Goal: Task Accomplishment & Management: Use online tool/utility

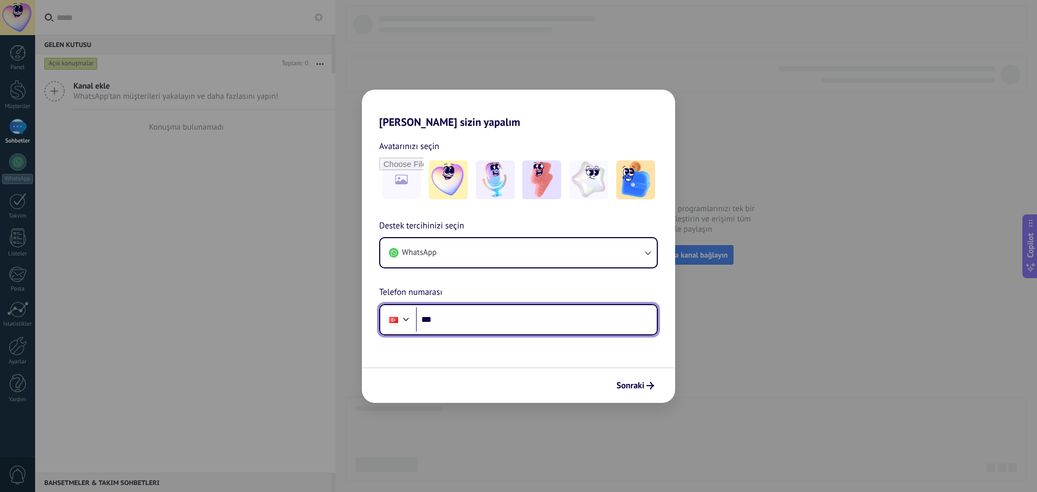
click at [512, 318] on input "***" at bounding box center [536, 319] width 241 height 25
type input "**********"
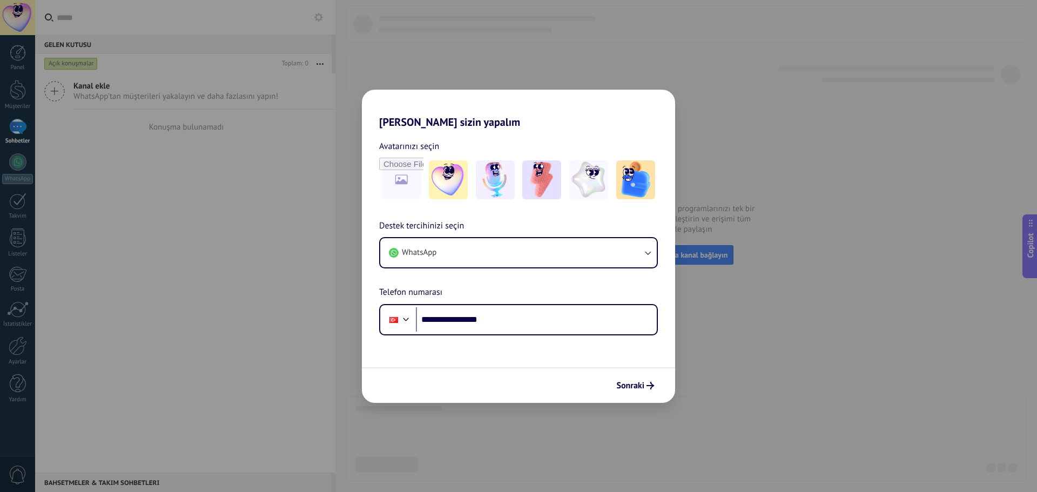
click at [735, 110] on div "**********" at bounding box center [518, 246] width 1037 height 492
click at [124, 92] on div "**********" at bounding box center [518, 246] width 1037 height 492
click at [498, 256] on button "WhatsApp" at bounding box center [518, 252] width 276 height 29
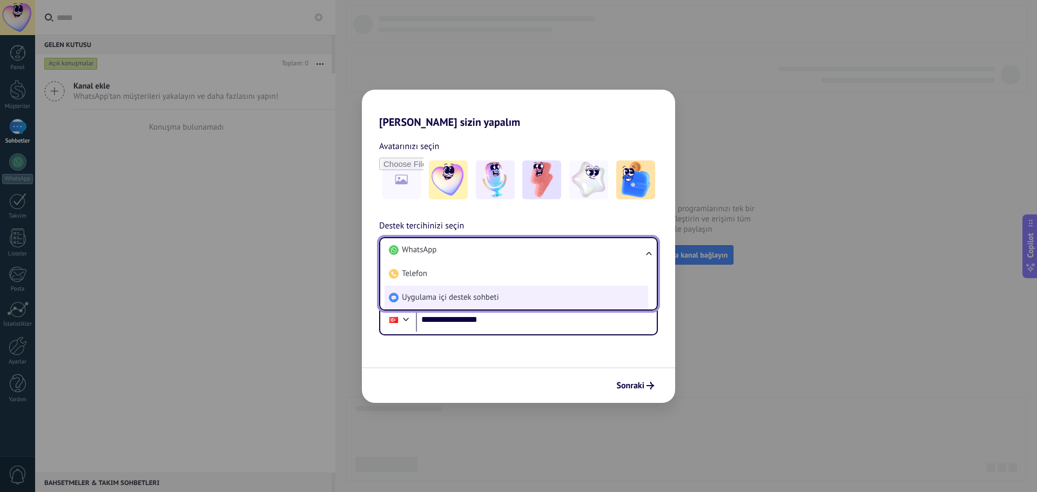
click at [481, 296] on span "Uygulama içi destek sohbeti" at bounding box center [450, 297] width 97 height 11
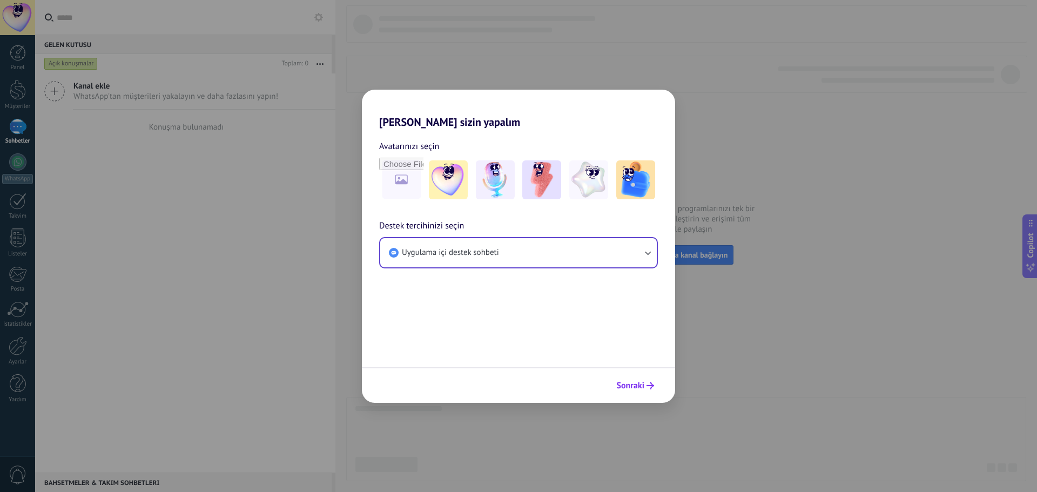
click at [640, 391] on button "Sonraki" at bounding box center [635, 385] width 48 height 18
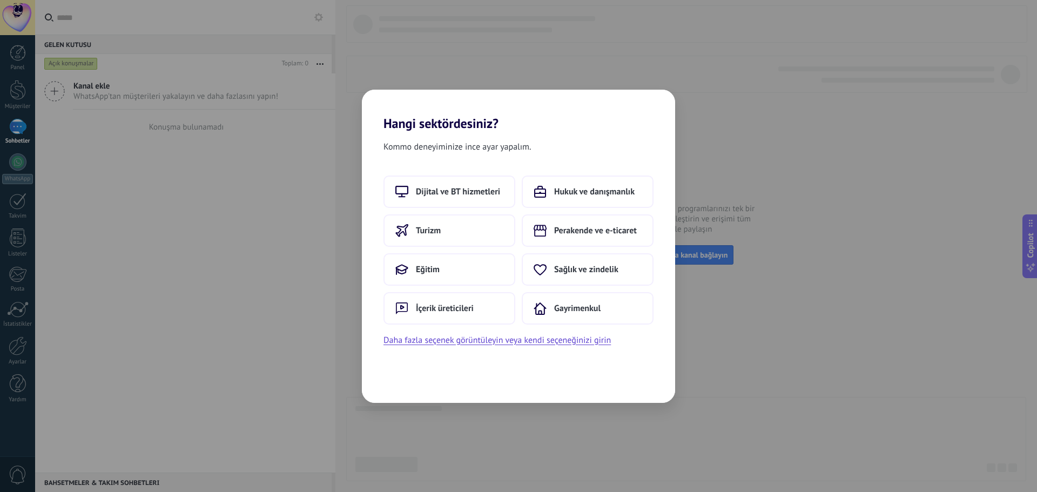
click at [471, 328] on div "Dijital ve BT hizmetleri Hukuk ve danışmanlık Turizm Perakende ve e-ticaret Eği…" at bounding box center [518, 261] width 313 height 172
click at [469, 334] on button "Daha fazla seçenek görüntüleyin veya kendi seçeneğinizi girin" at bounding box center [496, 340] width 227 height 14
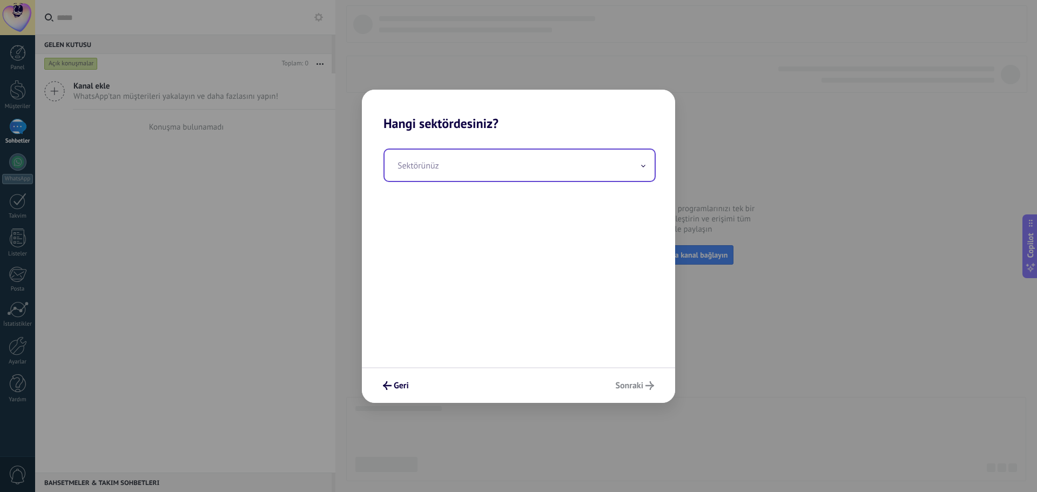
click at [481, 161] on input "text" at bounding box center [519, 165] width 270 height 31
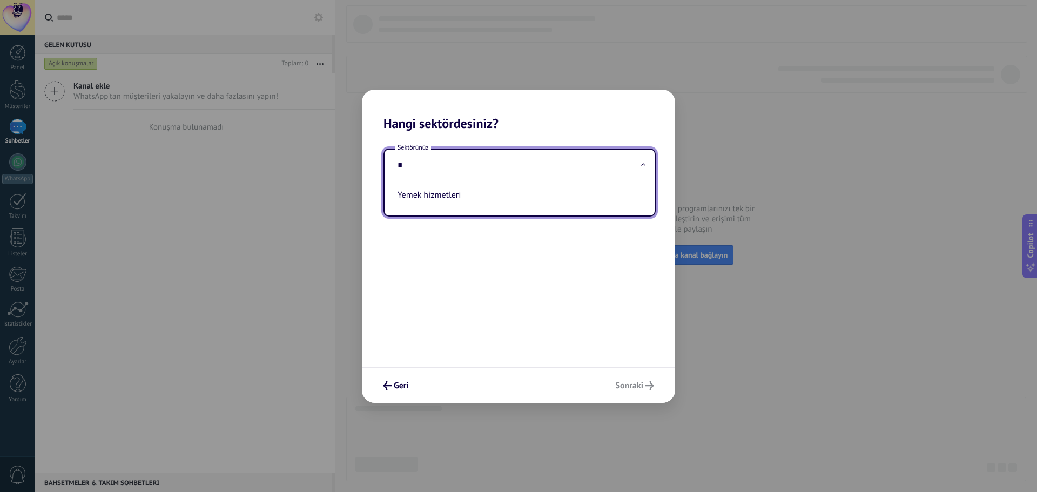
click at [481, 161] on input "*" at bounding box center [519, 165] width 270 height 31
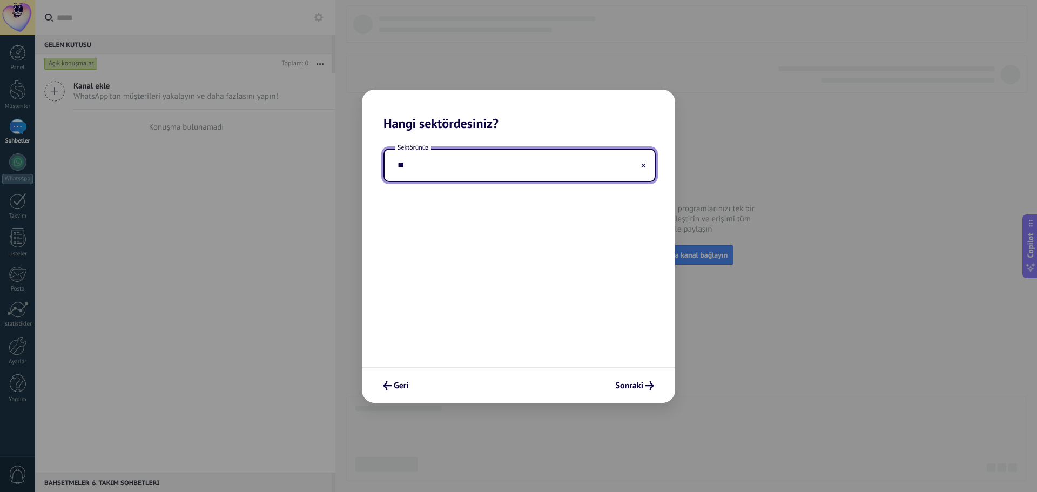
type input "**"
click at [412, 382] on button "Geri" at bounding box center [396, 385] width 36 height 18
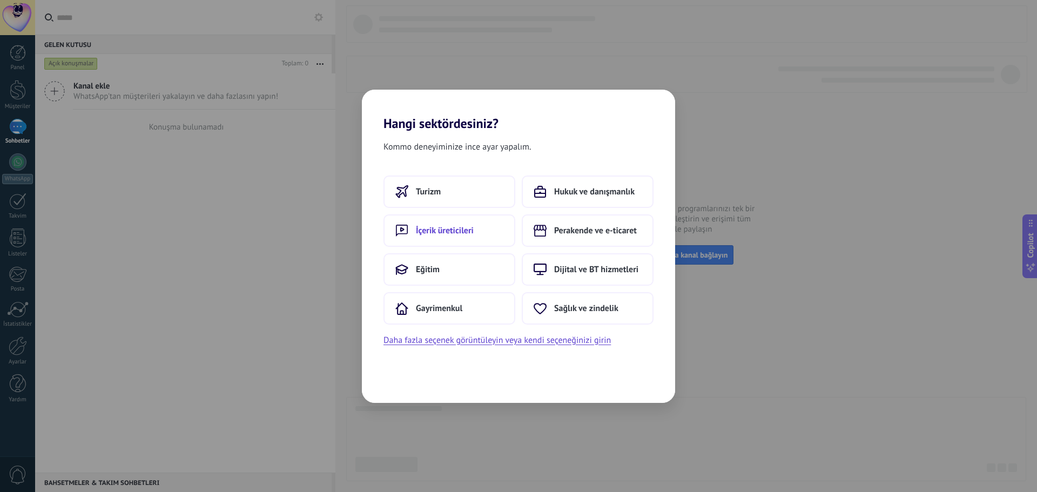
click at [460, 237] on button "İçerik üreticileri" at bounding box center [449, 230] width 132 height 32
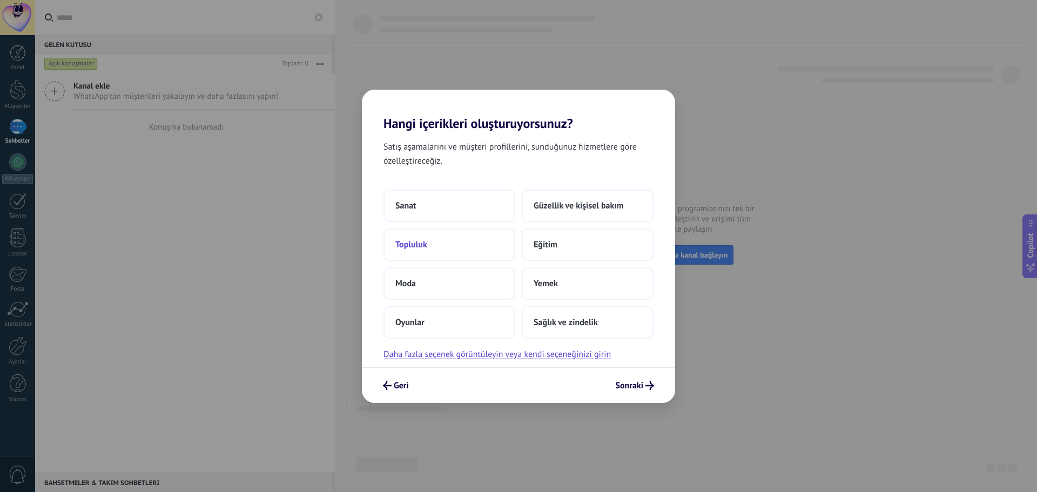
click at [492, 247] on button "Topluluk" at bounding box center [449, 244] width 132 height 32
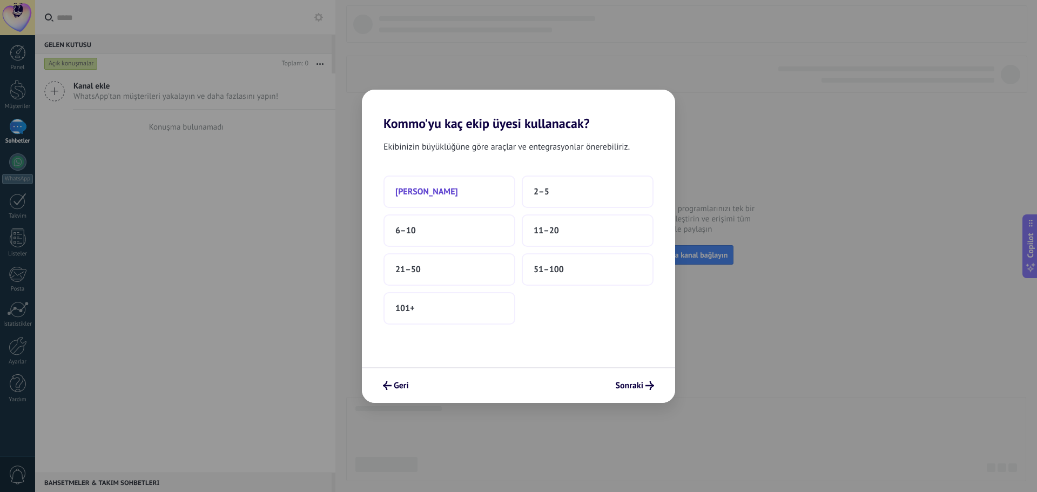
click at [447, 198] on button "[PERSON_NAME]" at bounding box center [449, 191] width 132 height 32
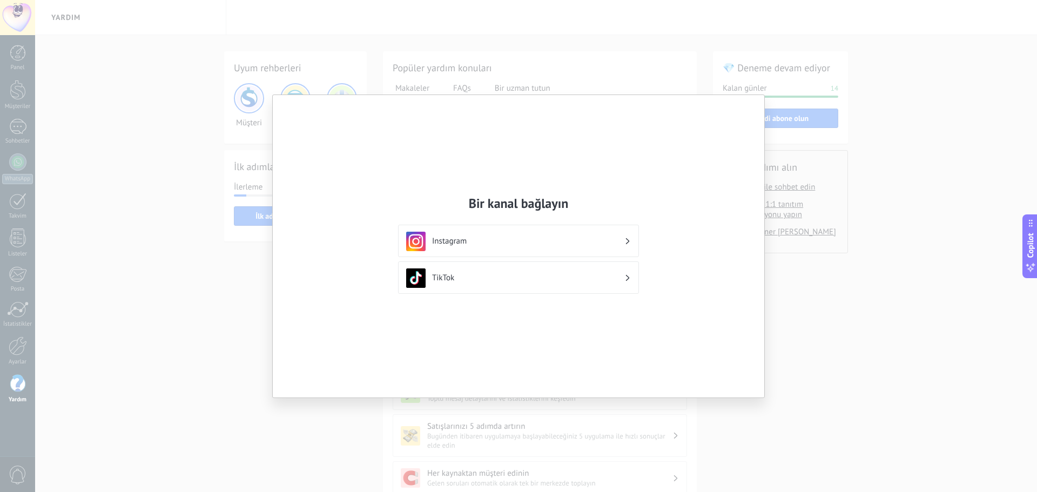
click at [445, 90] on div "Bir kanal bağlayın Instagram TikTok" at bounding box center [518, 246] width 1037 height 492
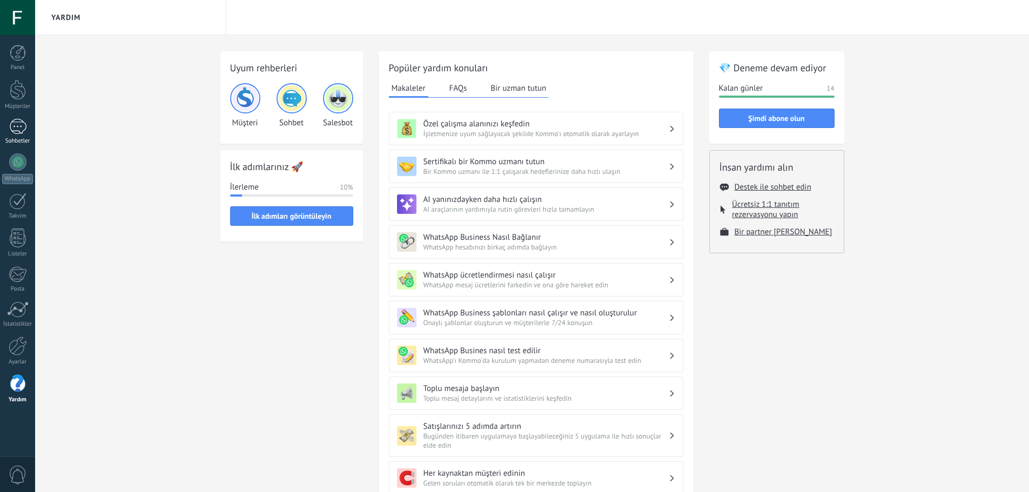
click at [25, 127] on div at bounding box center [17, 127] width 17 height 16
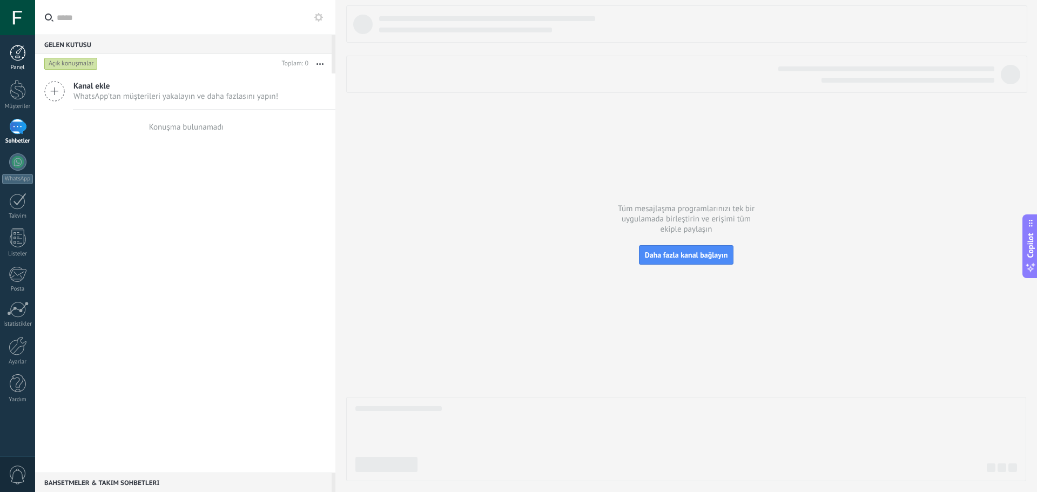
click at [15, 56] on div at bounding box center [18, 53] width 16 height 16
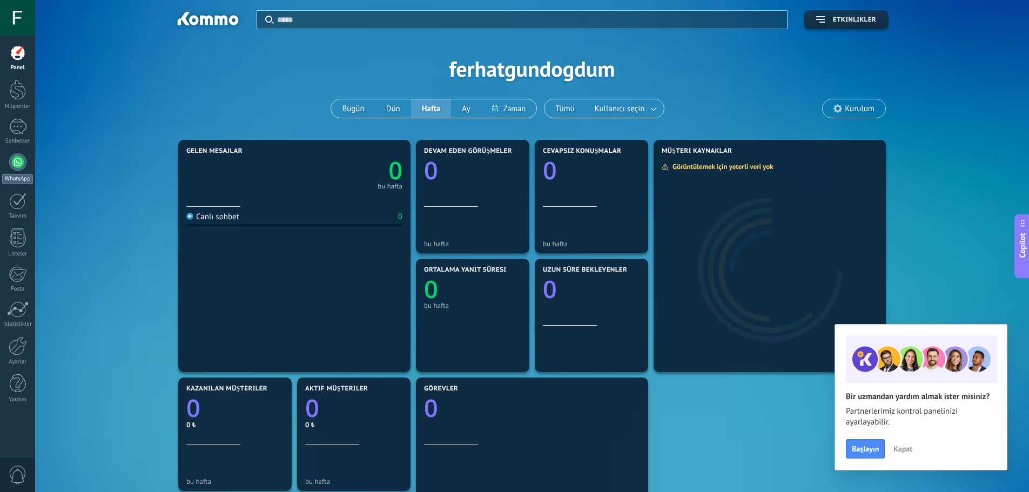
click at [13, 159] on div at bounding box center [17, 161] width 17 height 17
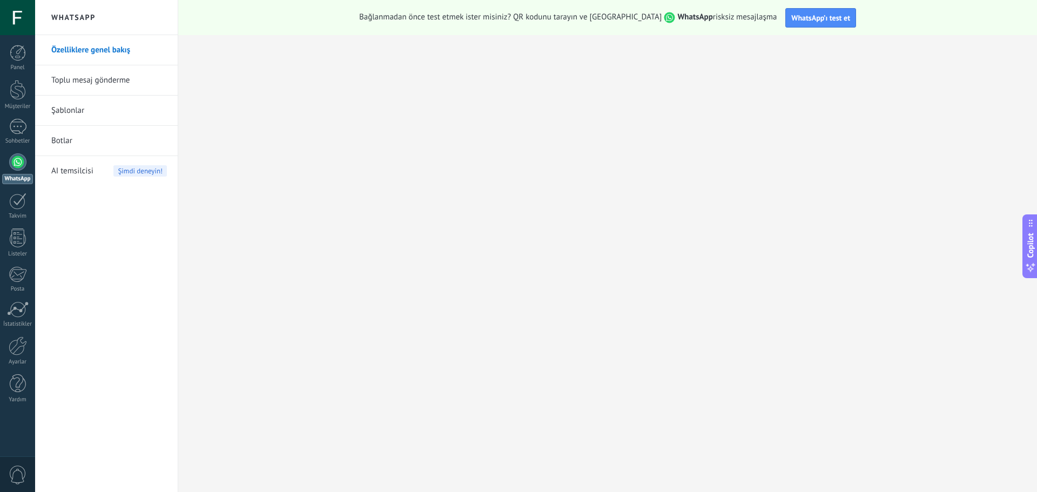
click at [98, 141] on link "Botlar" at bounding box center [109, 141] width 116 height 30
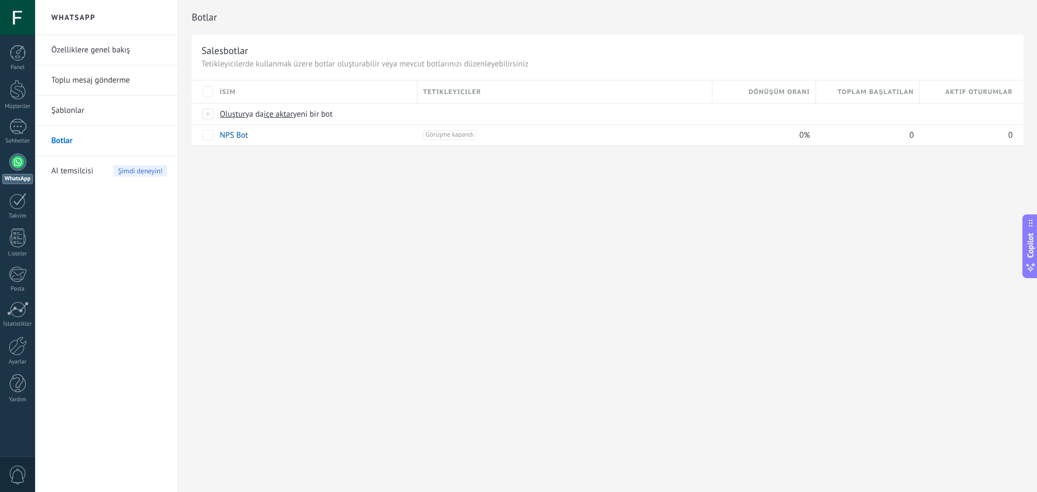
click at [72, 110] on link "Şablonlar" at bounding box center [109, 111] width 116 height 30
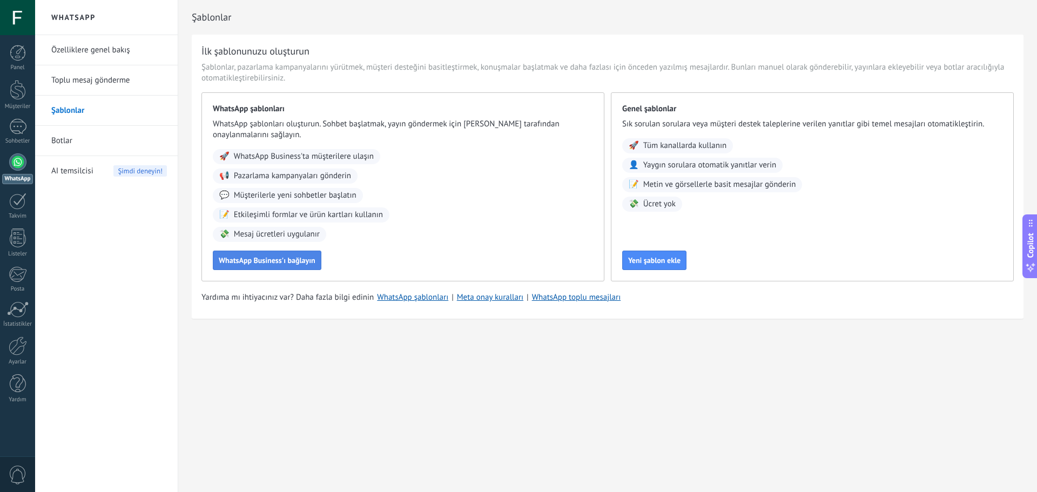
click at [289, 261] on span "WhatsApp Business'ı bağlayın" at bounding box center [267, 260] width 97 height 8
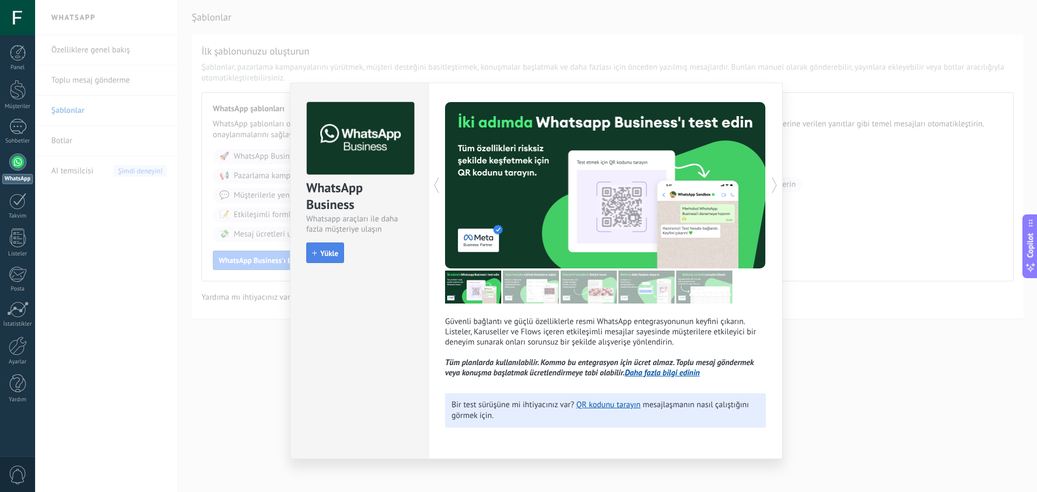
click at [328, 253] on span "Yükle" at bounding box center [329, 253] width 18 height 8
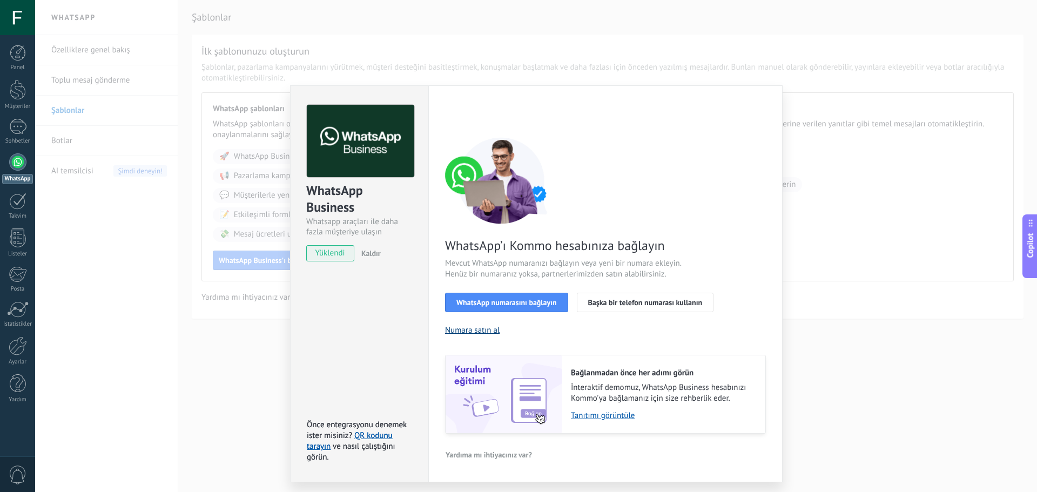
click at [474, 329] on button "Numara satın al" at bounding box center [472, 330] width 55 height 10
click at [510, 299] on span "WhatsApp numarasını bağlayın" at bounding box center [506, 303] width 100 height 8
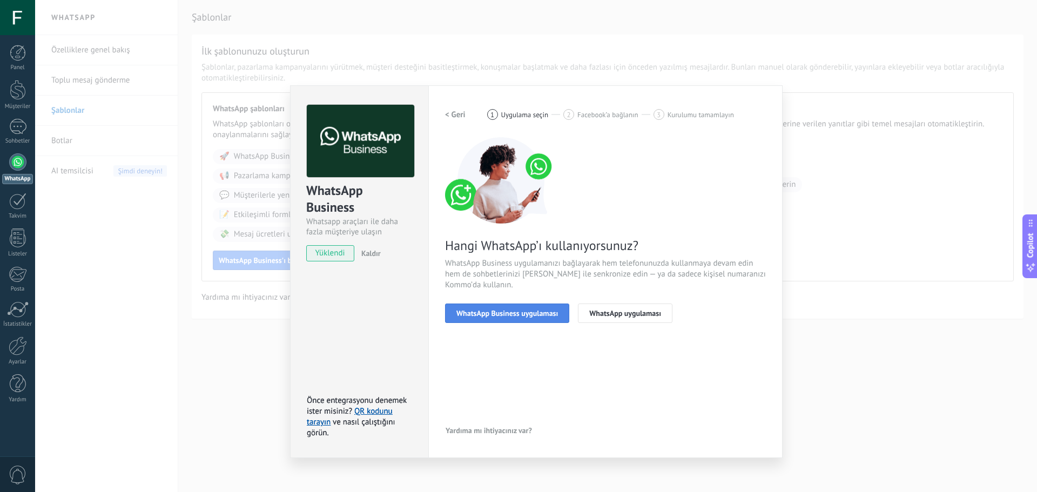
click at [519, 314] on span "WhatsApp Business uygulaması" at bounding box center [507, 313] width 102 height 8
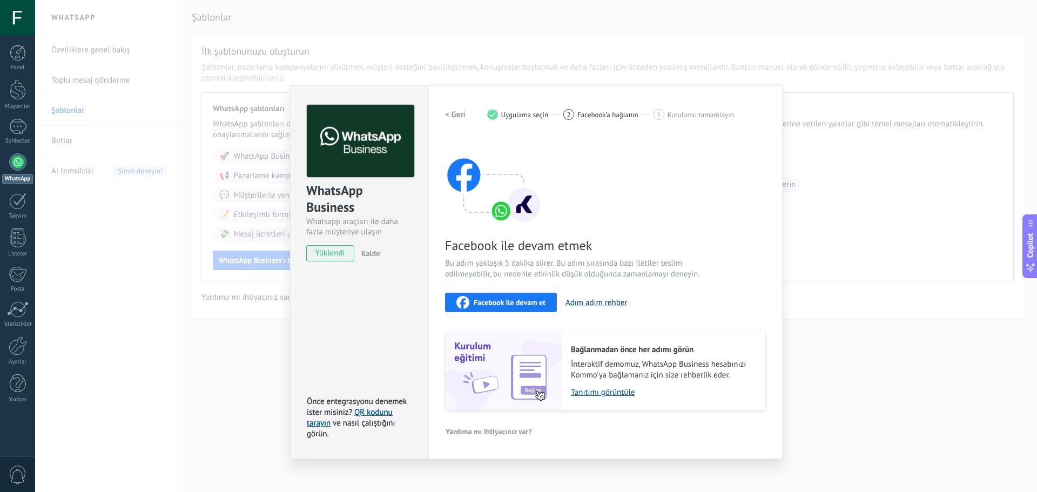
click at [604, 303] on button "Adım adım rehber" at bounding box center [596, 303] width 62 height 10
click at [471, 309] on button "Facebook ile devam et" at bounding box center [501, 302] width 112 height 19
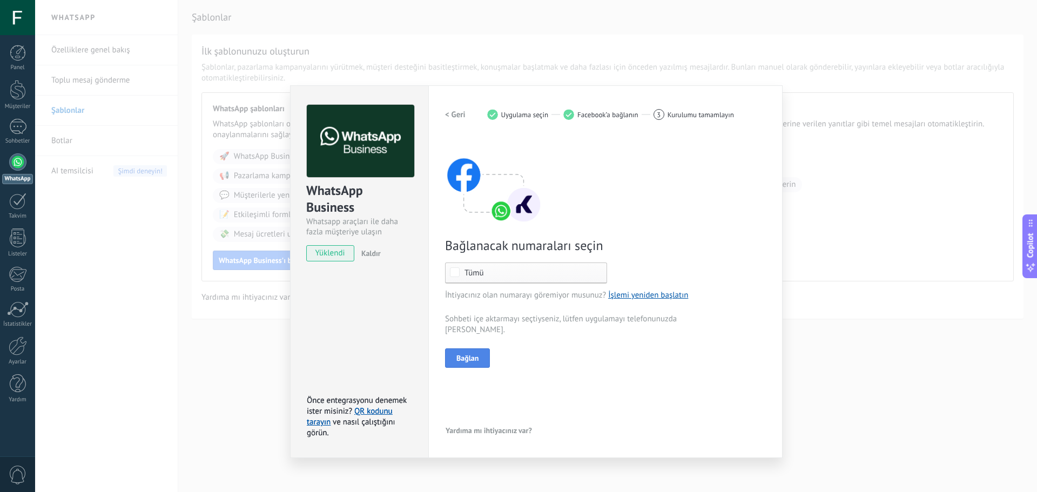
click at [457, 356] on span "Bağlan" at bounding box center [467, 358] width 22 height 8
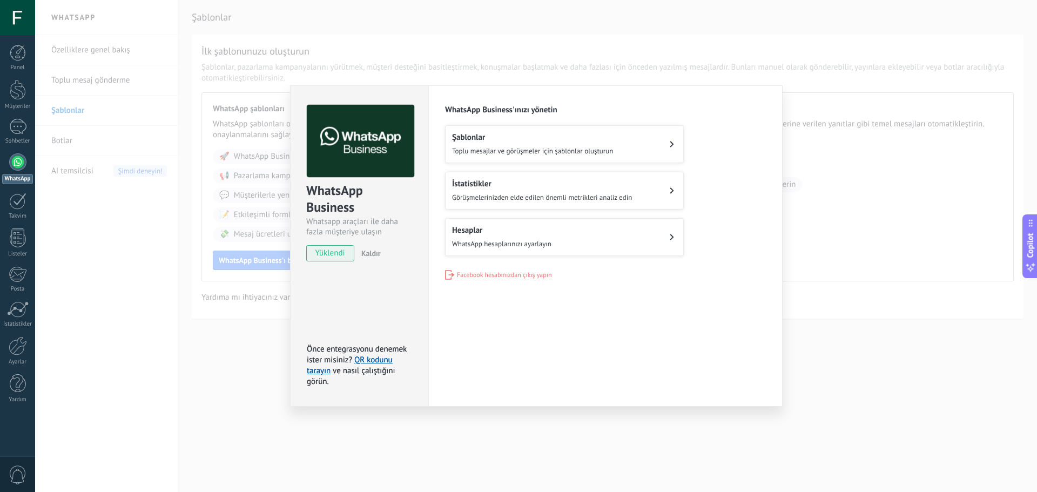
click at [481, 278] on div "Ayarlar Yetkilendirme Bu sekme, bu hesaba entegrasyon erişimi vermiş olan kulla…" at bounding box center [605, 245] width 354 height 321
click at [481, 275] on span "Facebook hesabınızdan çıkış yapın" at bounding box center [504, 275] width 95 height 8
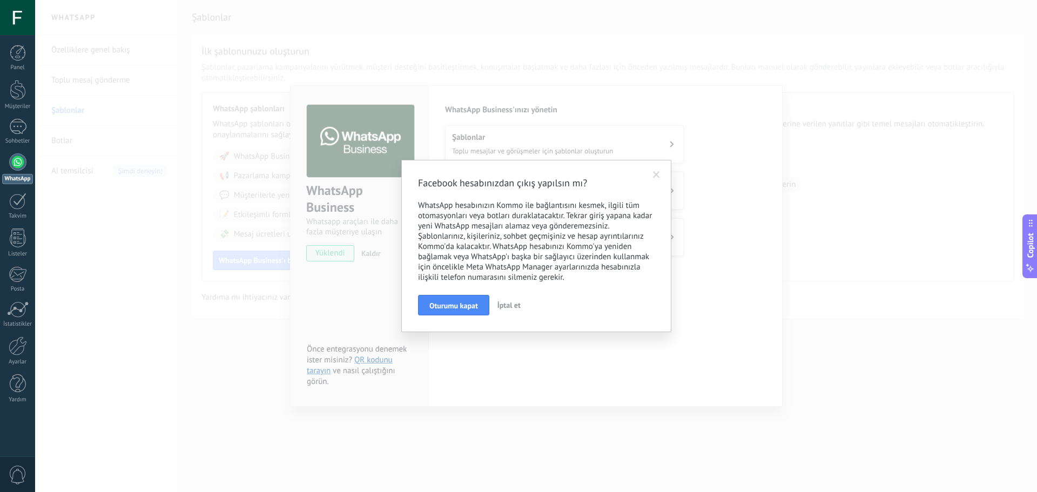
click at [513, 306] on span "İptal et" at bounding box center [508, 305] width 23 height 10
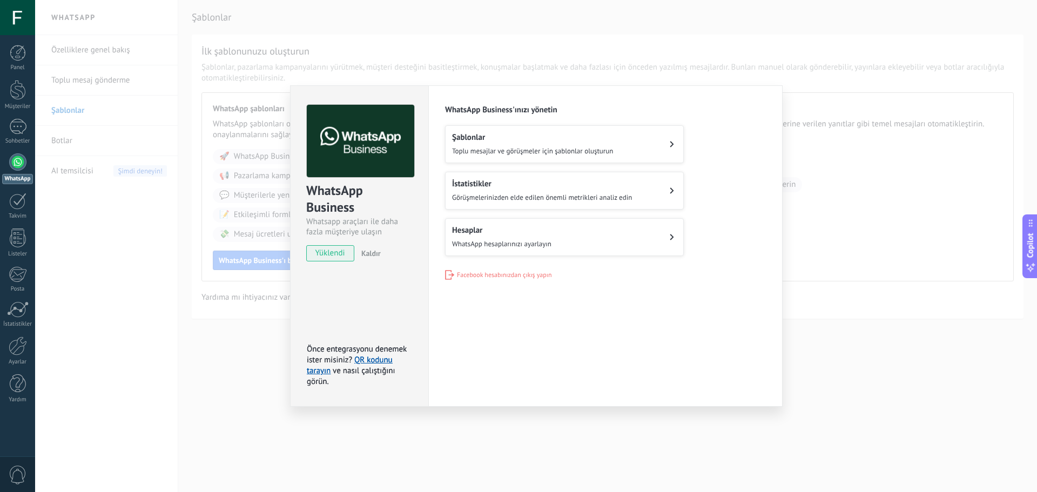
click at [821, 79] on div "WhatsApp Business Whatsapp araçları ile daha fazla müşteriye ulaşın yüklendi Ka…" at bounding box center [536, 246] width 1002 height 492
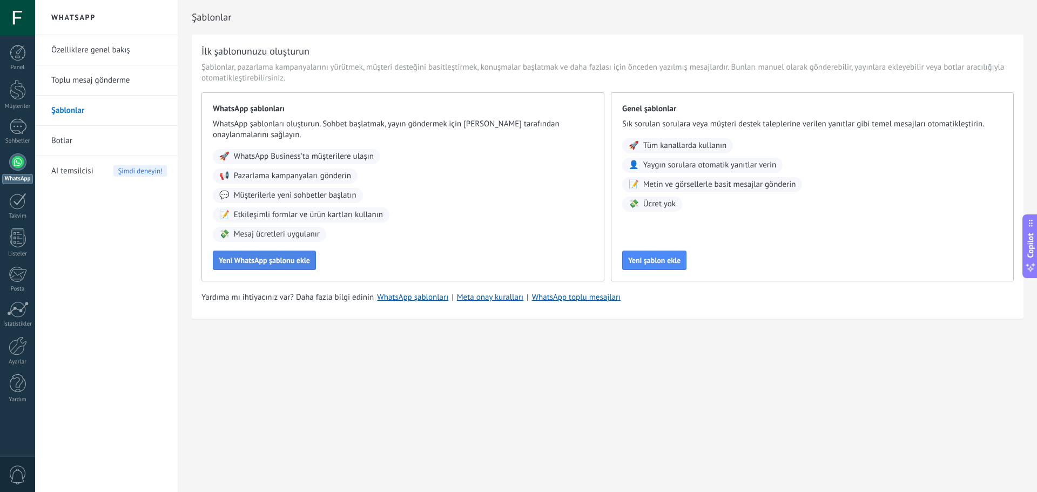
click at [258, 264] on span "Yeni WhatsApp şablonu ekle" at bounding box center [264, 260] width 91 height 8
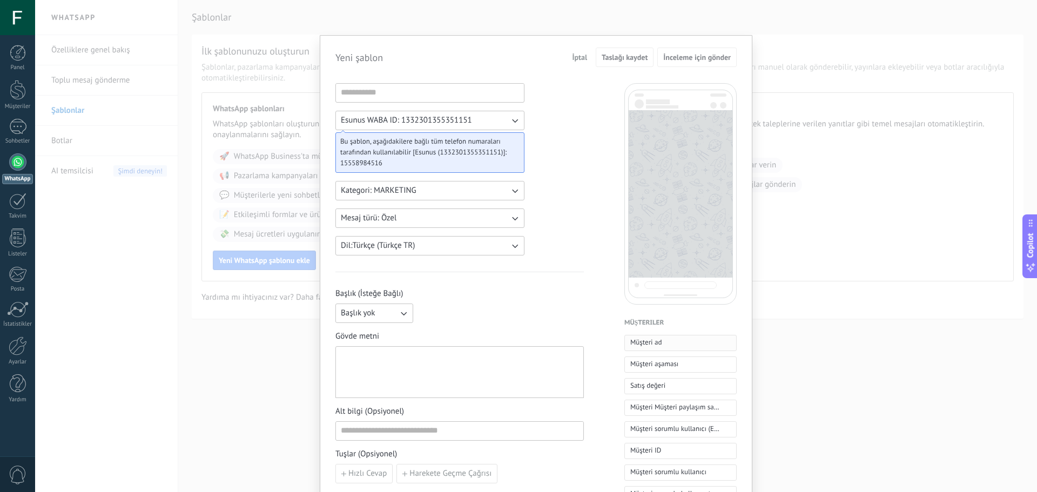
click at [660, 341] on button "Müşteri ad" at bounding box center [680, 343] width 112 height 16
drag, startPoint x: 385, startPoint y: 354, endPoint x: 323, endPoint y: 354, distance: 62.1
click at [323, 354] on div "**********" at bounding box center [536, 456] width 432 height 843
click at [394, 87] on input at bounding box center [430, 92] width 188 height 17
type input "******"
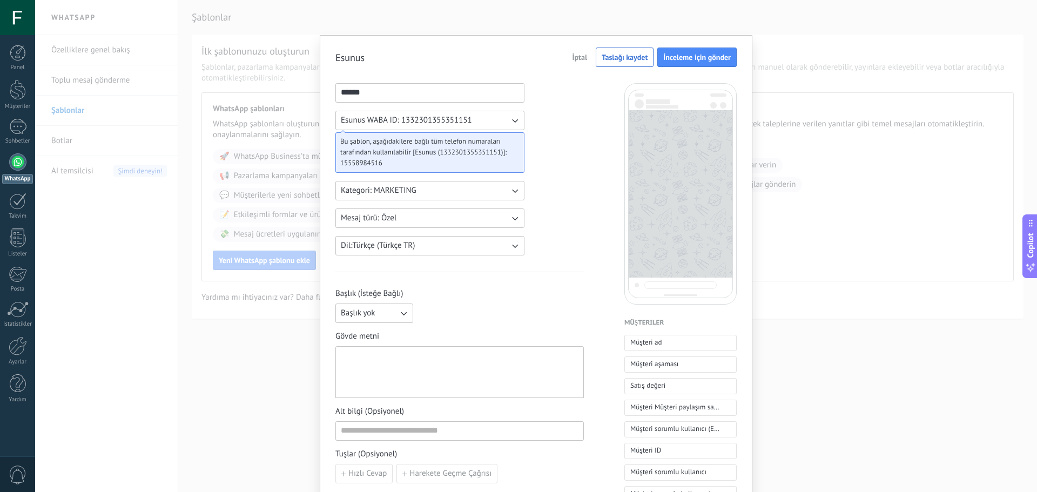
click at [565, 209] on div "****** Esunus WABA ID: 1332301355351151 Bu şablon, aşağıdakilere bağlı tüm tele…" at bounding box center [459, 469] width 248 height 773
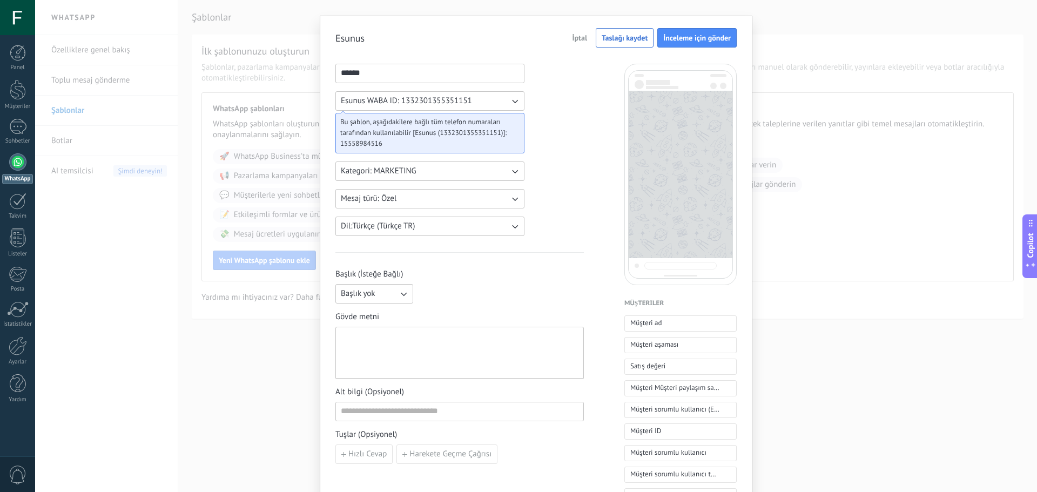
scroll to position [108, 0]
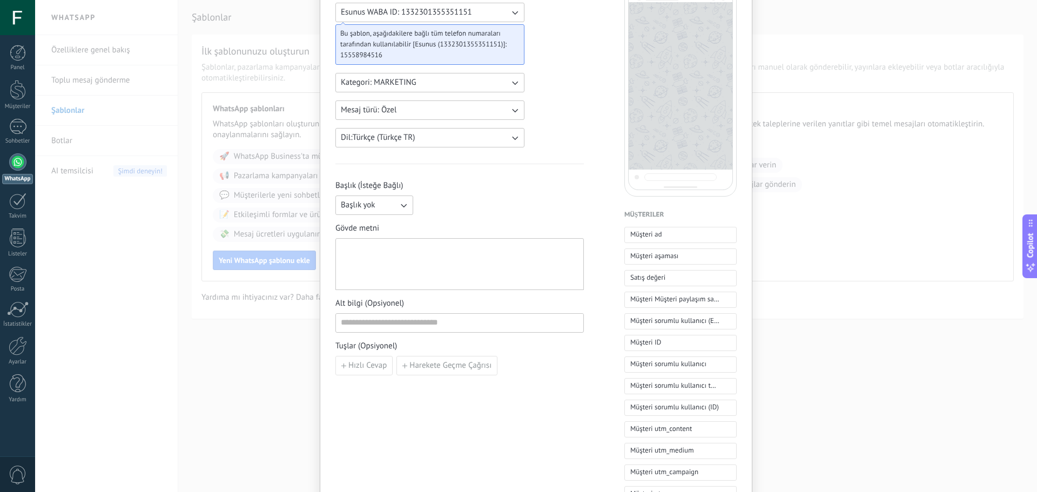
click at [438, 263] on div at bounding box center [460, 264] width 238 height 43
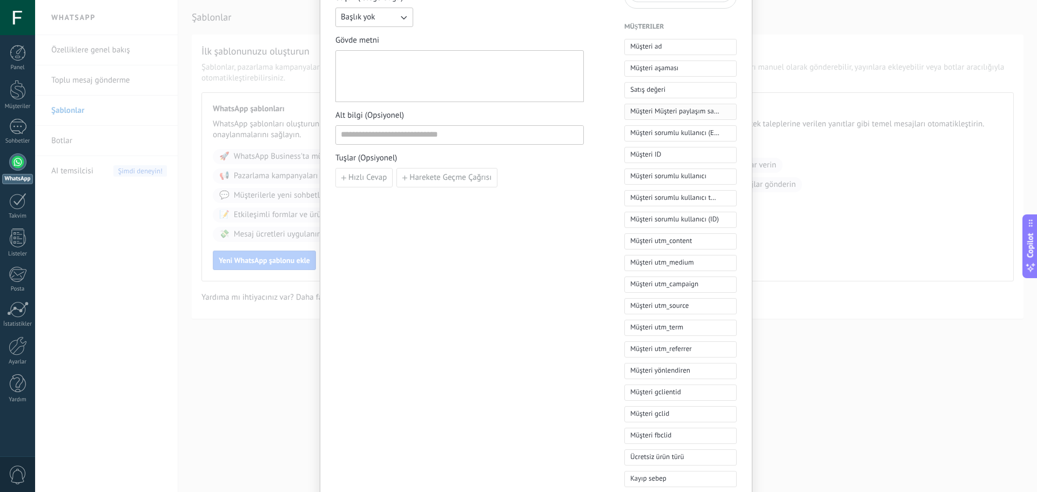
scroll to position [324, 0]
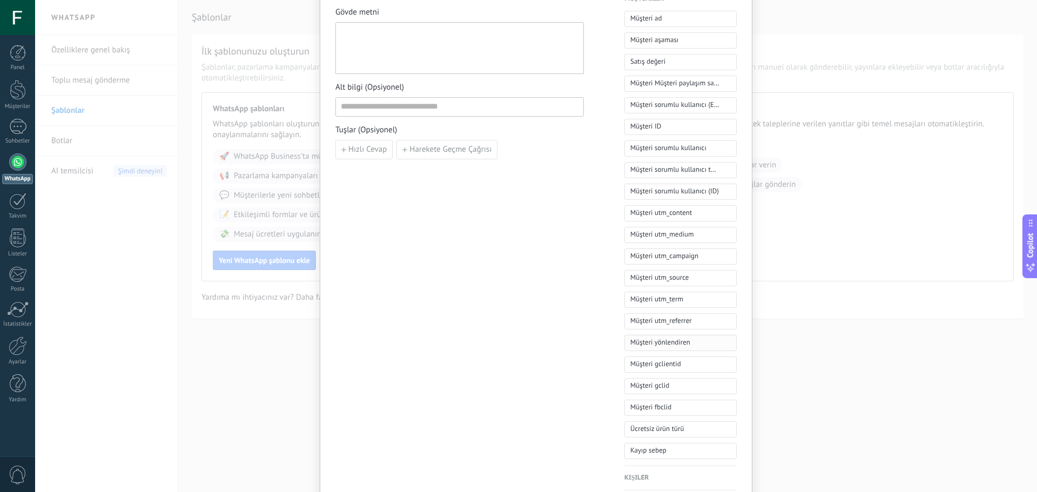
click at [642, 347] on span "Müşteri yönlendiren" at bounding box center [660, 342] width 60 height 11
click at [440, 242] on input at bounding box center [492, 234] width 182 height 17
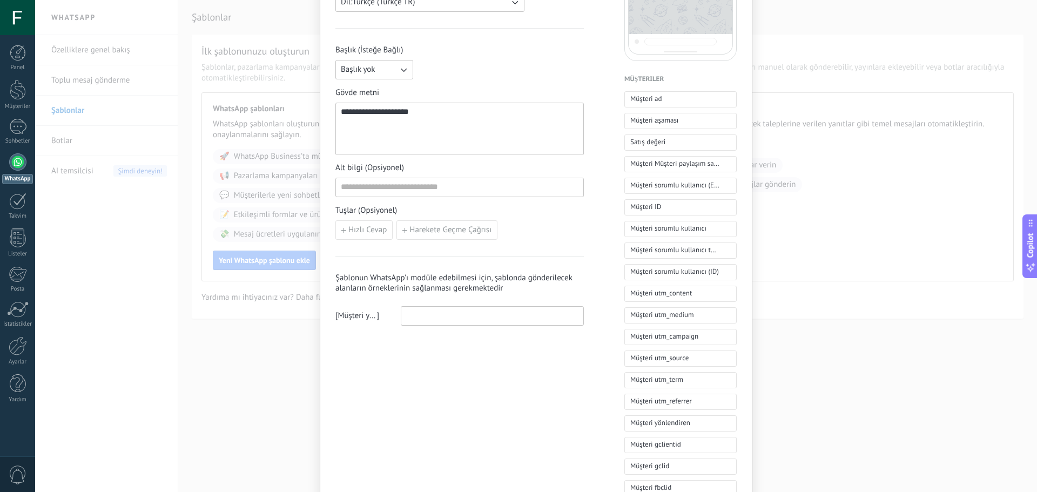
scroll to position [216, 0]
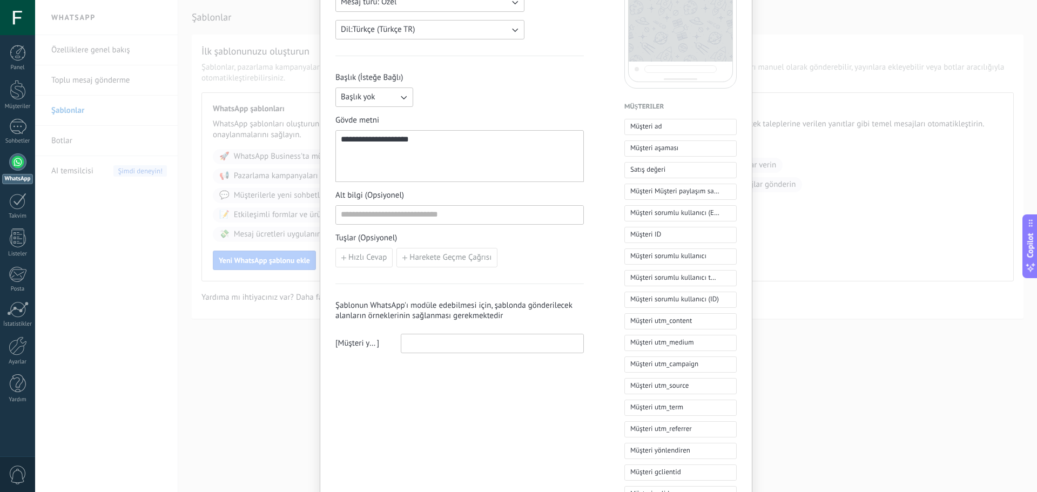
click at [376, 96] on button "Başlık yok" at bounding box center [374, 96] width 78 height 19
click at [369, 116] on li "Metin" at bounding box center [371, 115] width 84 height 18
click at [441, 98] on input at bounding box center [500, 96] width 165 height 17
click at [442, 153] on div "**********" at bounding box center [460, 156] width 238 height 43
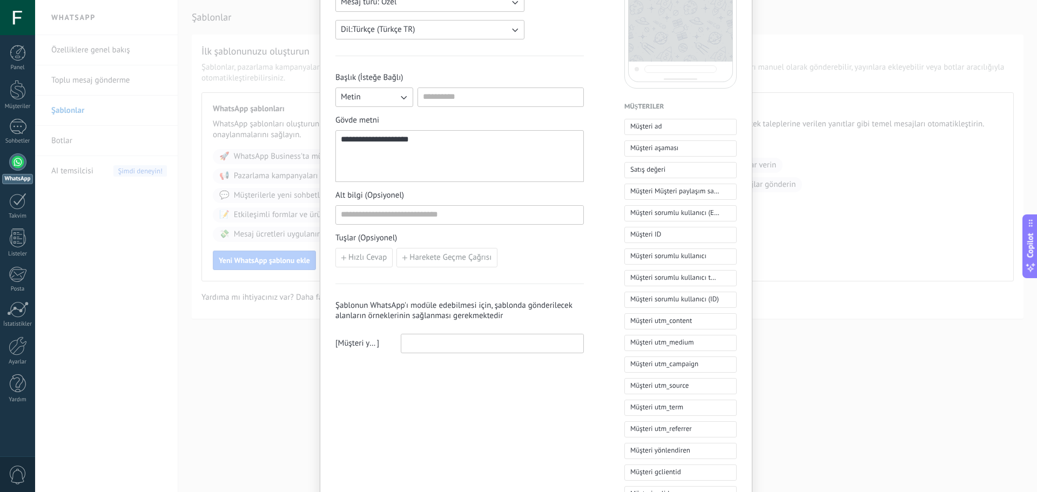
click at [442, 153] on div "**********" at bounding box center [460, 156] width 238 height 43
drag, startPoint x: 442, startPoint y: 150, endPoint x: 359, endPoint y: 142, distance: 83.0
click at [359, 142] on div "**********" at bounding box center [460, 156] width 238 height 43
click at [359, 142] on span "**********" at bounding box center [375, 139] width 68 height 8
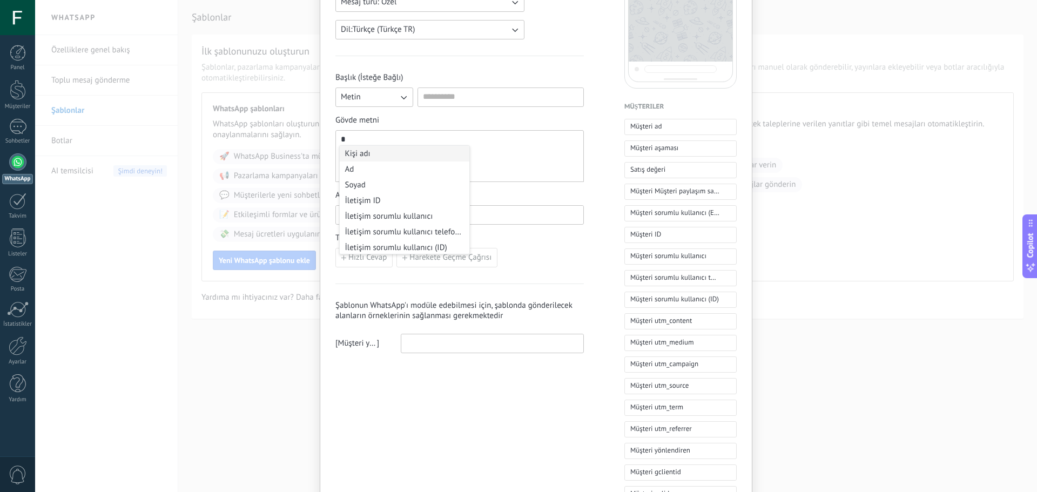
click at [359, 142] on div "*" at bounding box center [460, 156] width 238 height 43
click at [359, 156] on li "Kişi adı" at bounding box center [405, 154] width 130 height 16
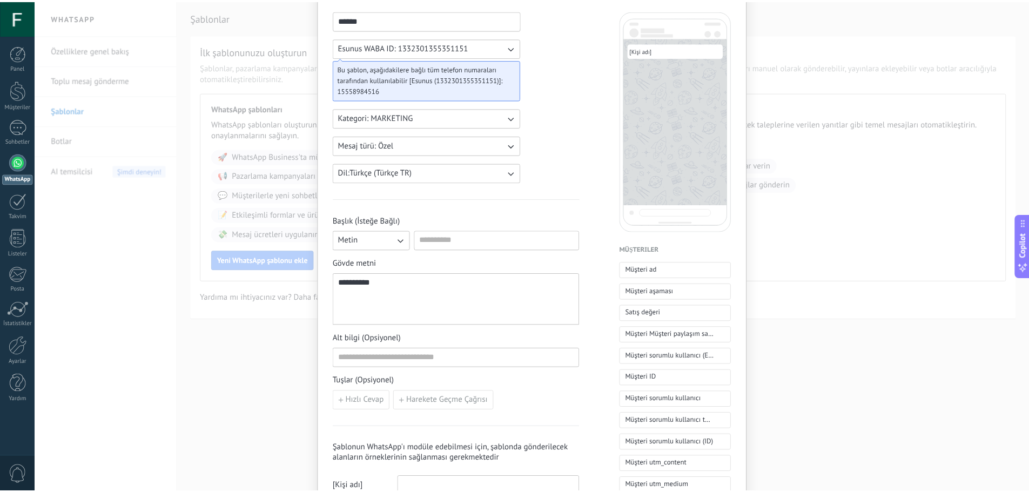
scroll to position [0, 0]
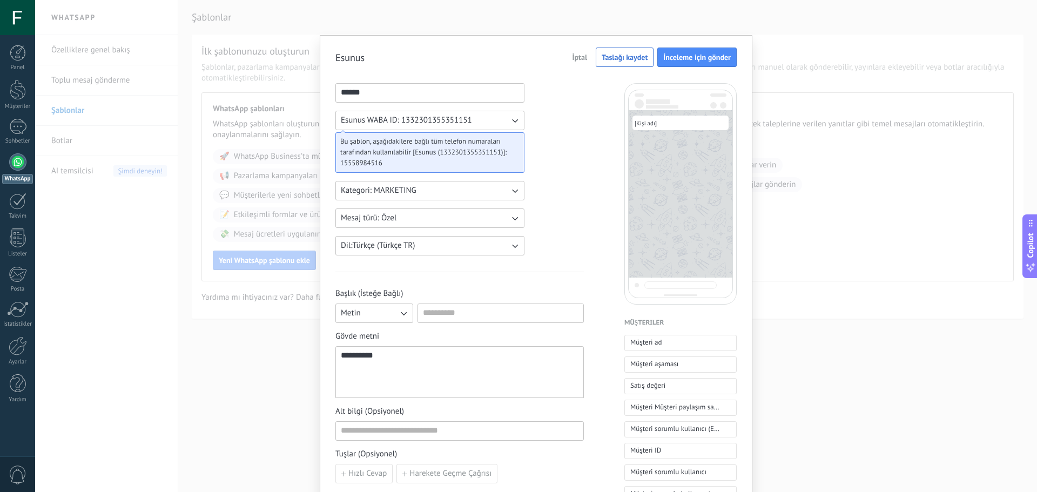
click at [274, 83] on div "**********" at bounding box center [536, 246] width 1002 height 492
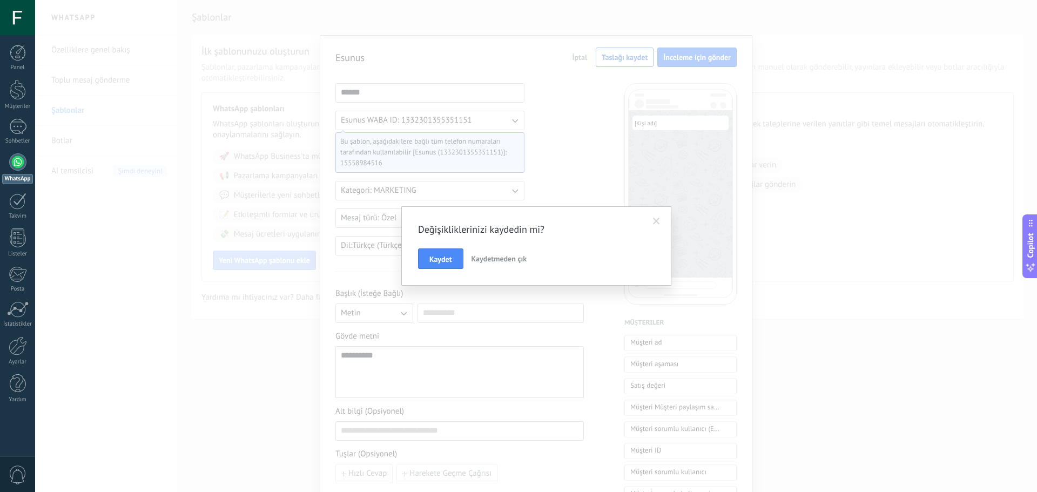
click at [500, 258] on span "Kaydetmeden çık" at bounding box center [499, 259] width 56 height 10
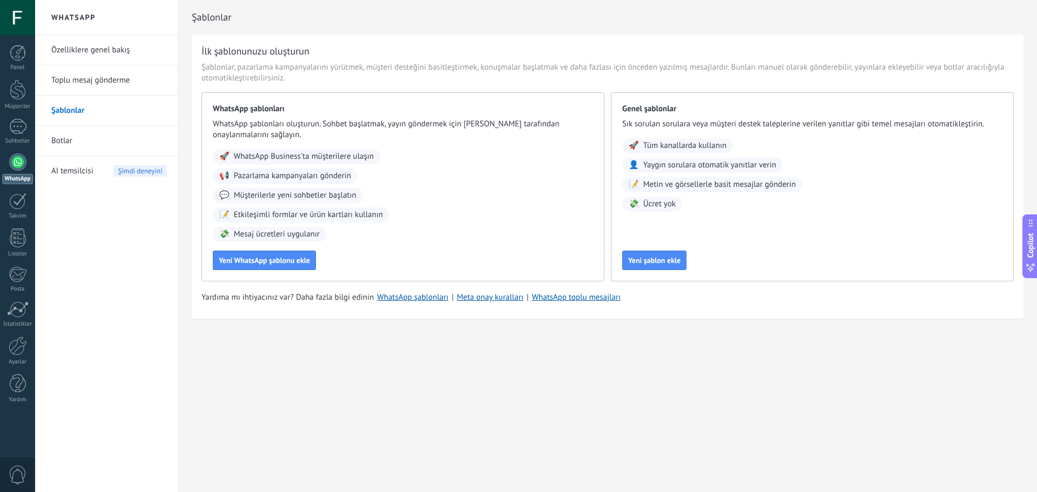
click at [13, 167] on div at bounding box center [17, 161] width 17 height 17
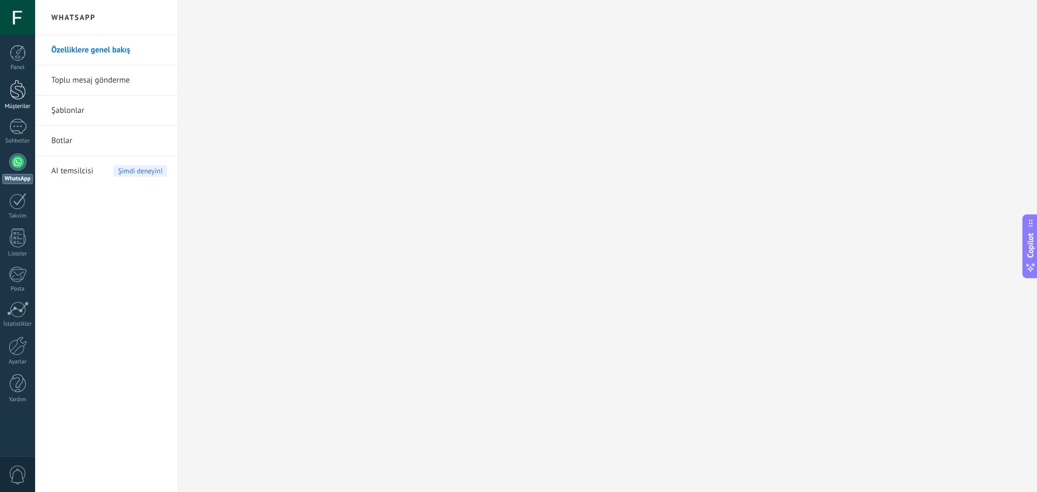
click at [26, 93] on link "Müşteriler" at bounding box center [17, 95] width 35 height 30
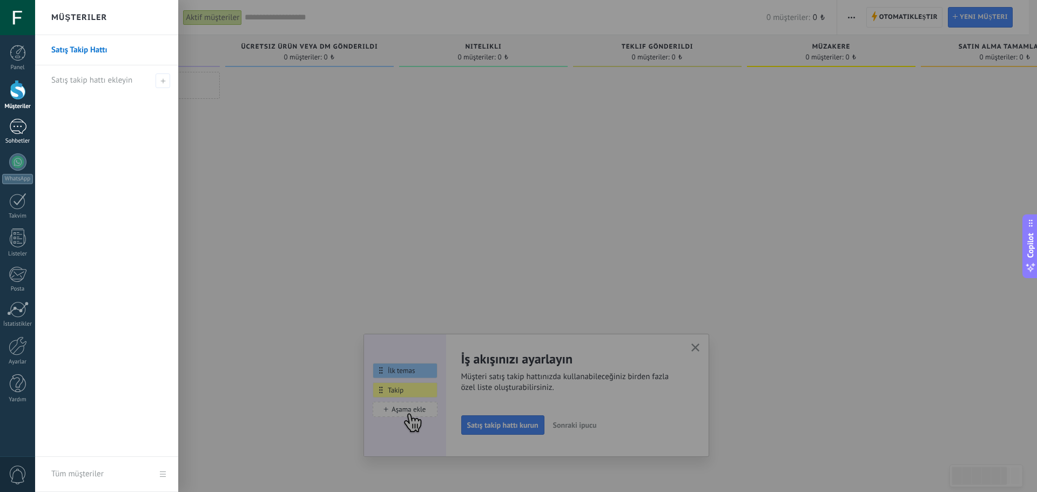
click at [22, 121] on div at bounding box center [17, 127] width 17 height 16
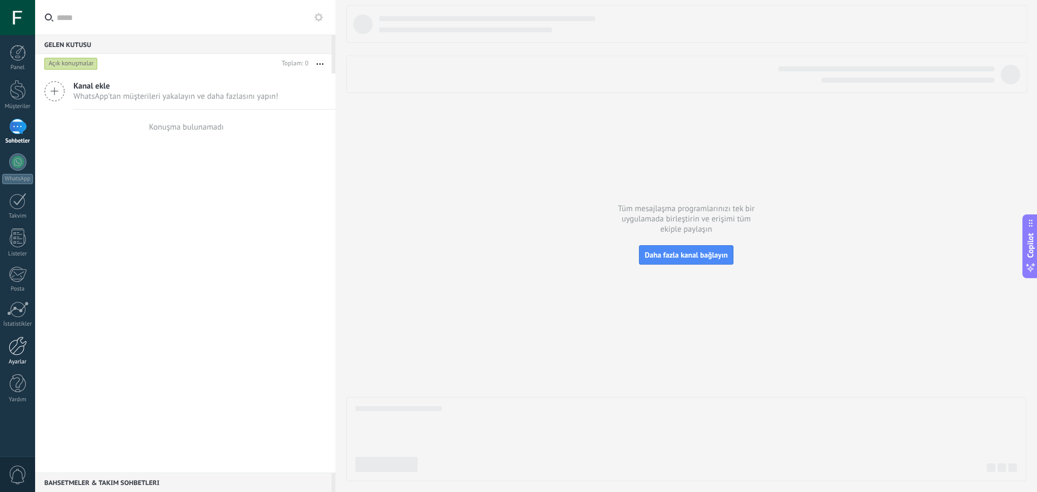
click at [27, 361] on div "Ayarlar" at bounding box center [17, 362] width 31 height 7
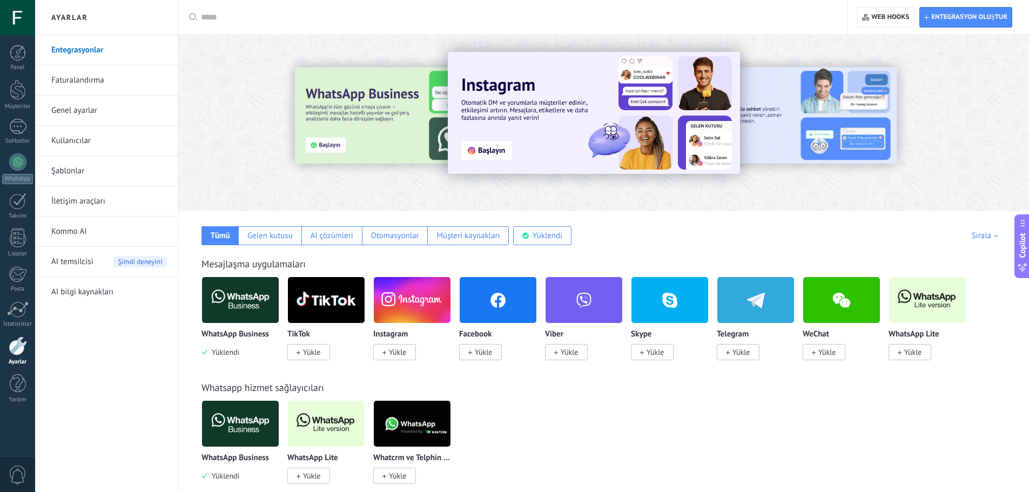
click at [94, 86] on link "Faturalandırma" at bounding box center [109, 80] width 116 height 30
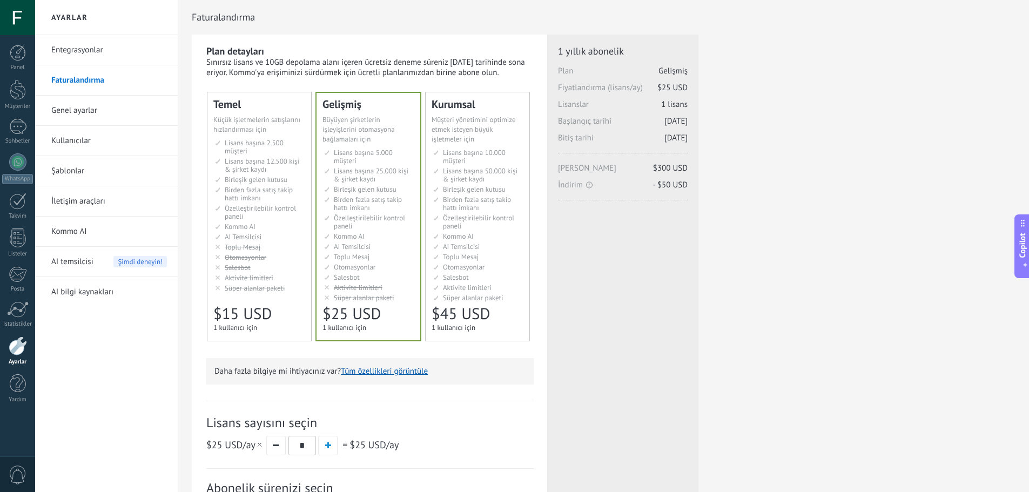
click at [237, 237] on span "AI Temsilcisi" at bounding box center [243, 236] width 37 height 9
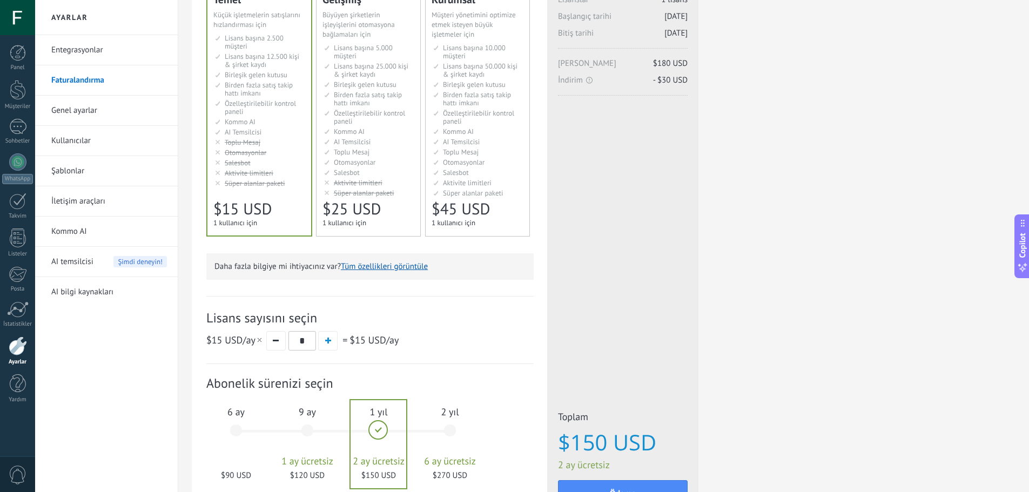
scroll to position [200, 0]
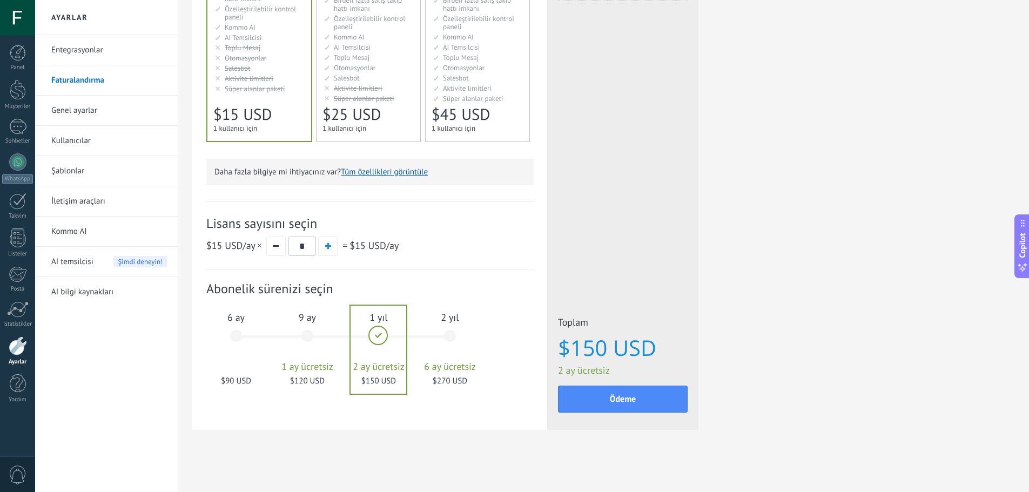
click at [300, 339] on div "9 ay 1 ay ücretsiz $120 USD" at bounding box center [307, 341] width 58 height 76
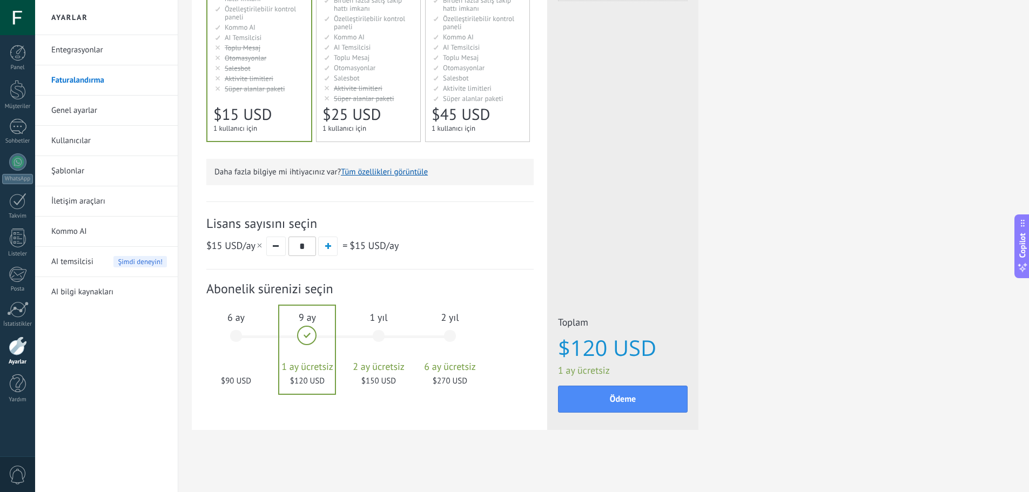
click at [259, 339] on div "6 ay $90 USD" at bounding box center [236, 341] width 58 height 76
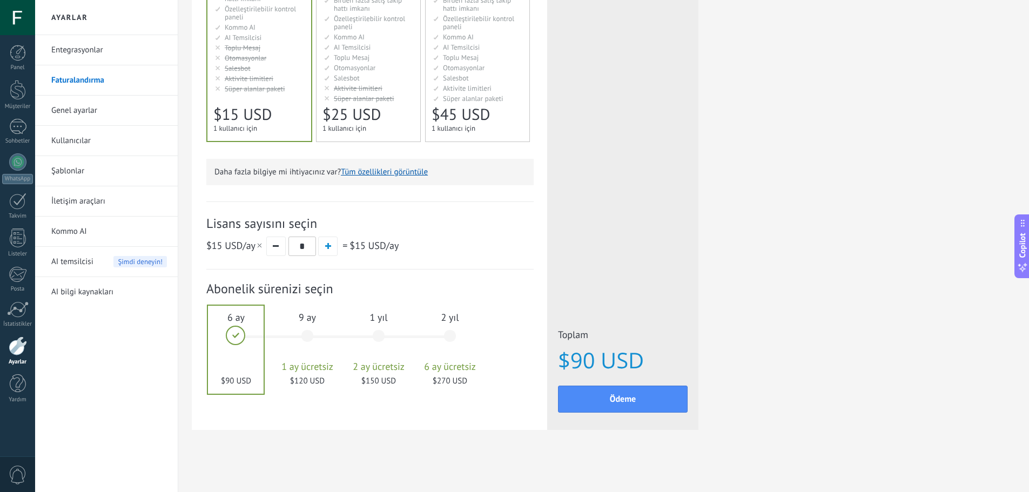
click at [91, 235] on link "Kommo AI" at bounding box center [109, 232] width 116 height 30
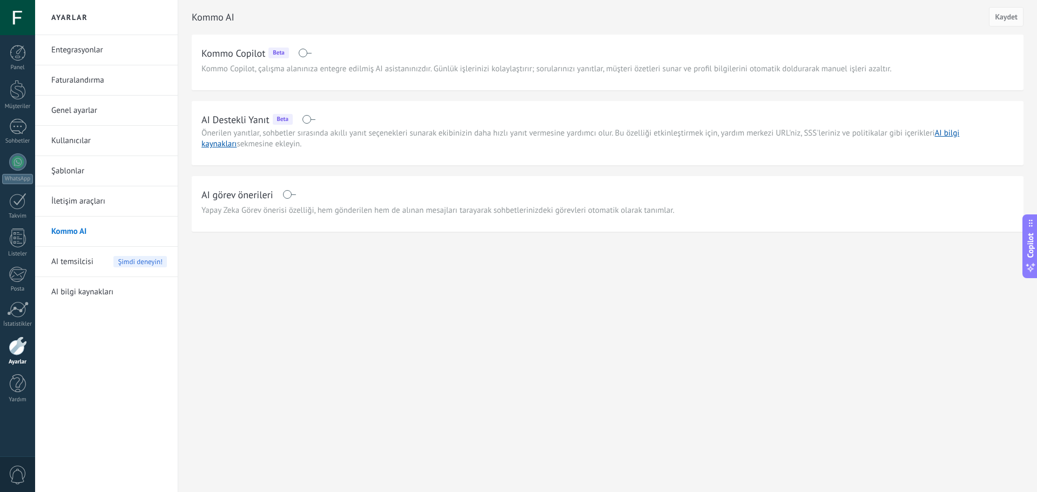
click at [85, 179] on link "Şablonlar" at bounding box center [109, 171] width 116 height 30
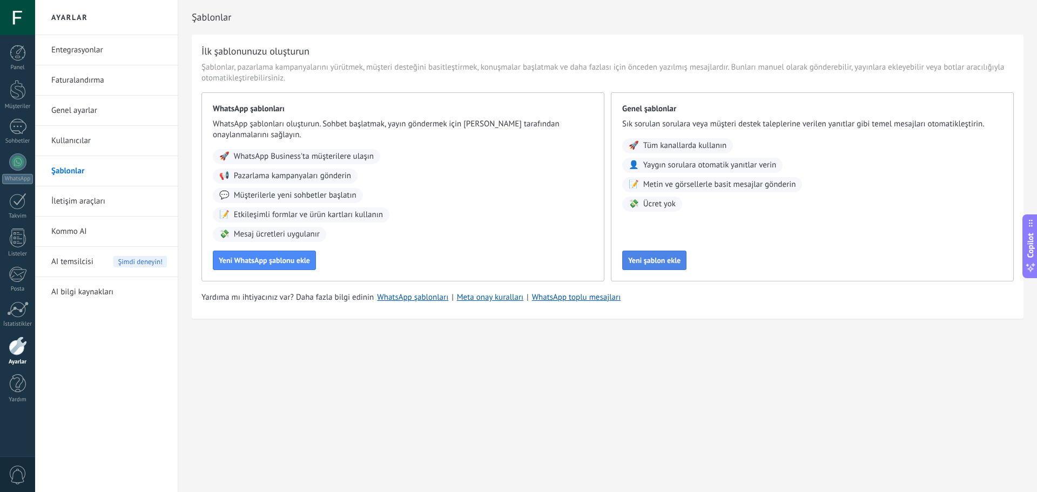
click at [629, 258] on span "Yeni şablon ekle" at bounding box center [654, 260] width 52 height 8
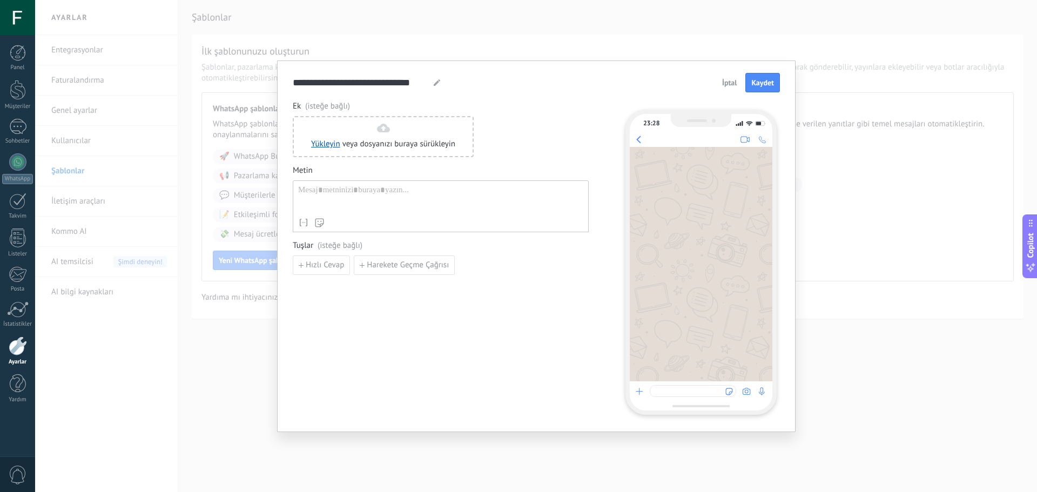
click at [360, 226] on div "Kişi adı Ad Soyad İletişim ID İletişim sorumlu kullanıcı İletişim sorumlu kulla…" at bounding box center [440, 222] width 285 height 11
click at [252, 348] on div "**********" at bounding box center [536, 246] width 1002 height 492
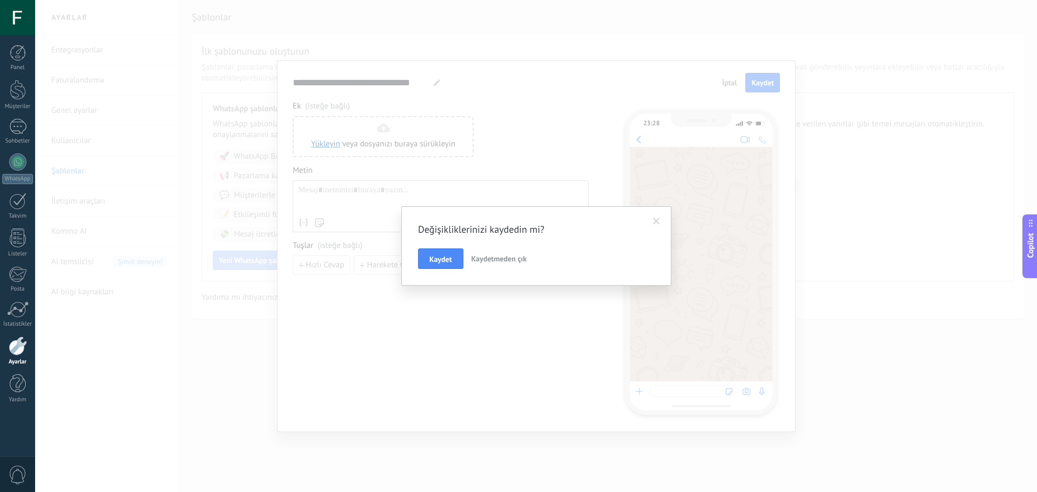
click at [494, 265] on button "Kaydetmeden çık" at bounding box center [499, 258] width 64 height 21
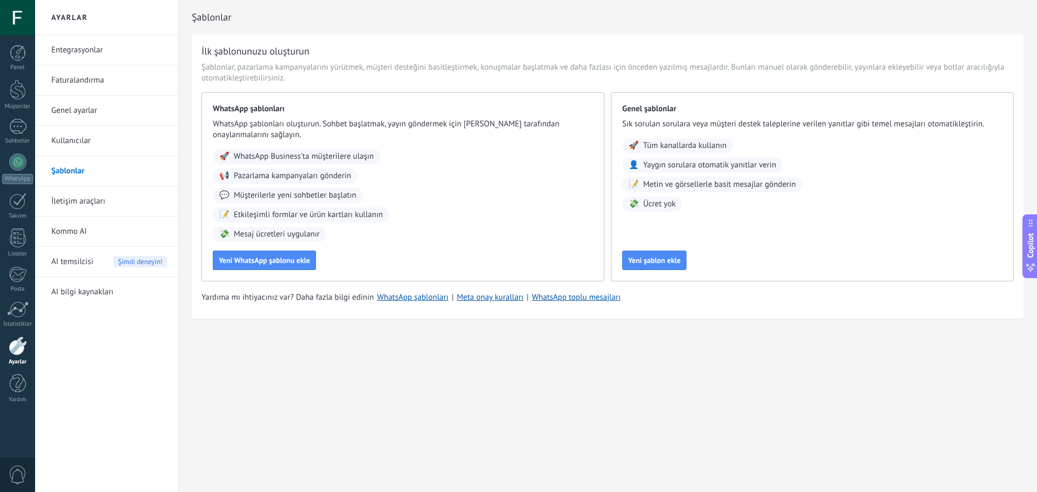
click at [319, 259] on div "Yeni WhatsApp şablonu ekle" at bounding box center [403, 260] width 380 height 19
click at [307, 266] on button "Yeni WhatsApp şablonu ekle" at bounding box center [264, 260] width 103 height 19
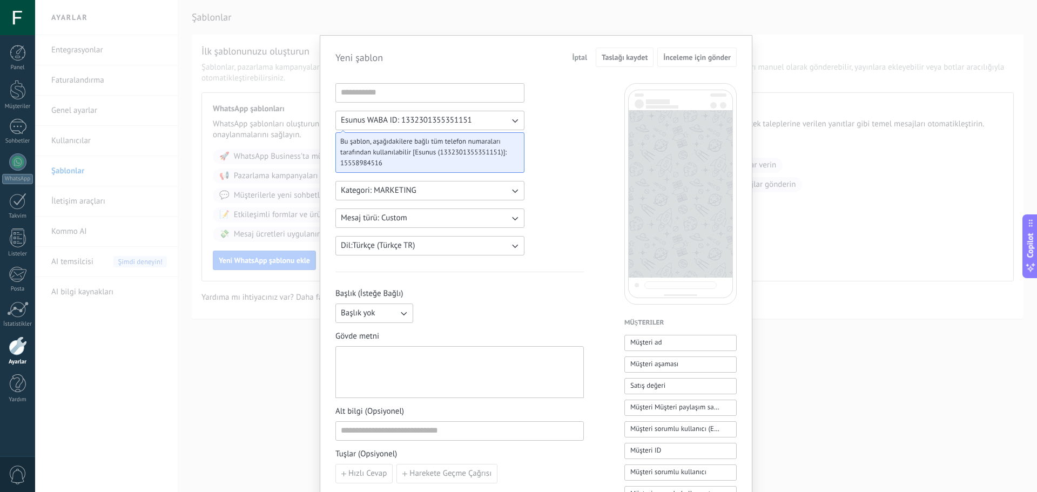
click at [398, 222] on span "Mesaj türü: Custom" at bounding box center [374, 218] width 66 height 11
click at [597, 226] on div "Esunus WABA ID: 1332301355351151 Bu şablon, aşağıdakilere bağlı tüm telefon num…" at bounding box center [535, 469] width 401 height 773
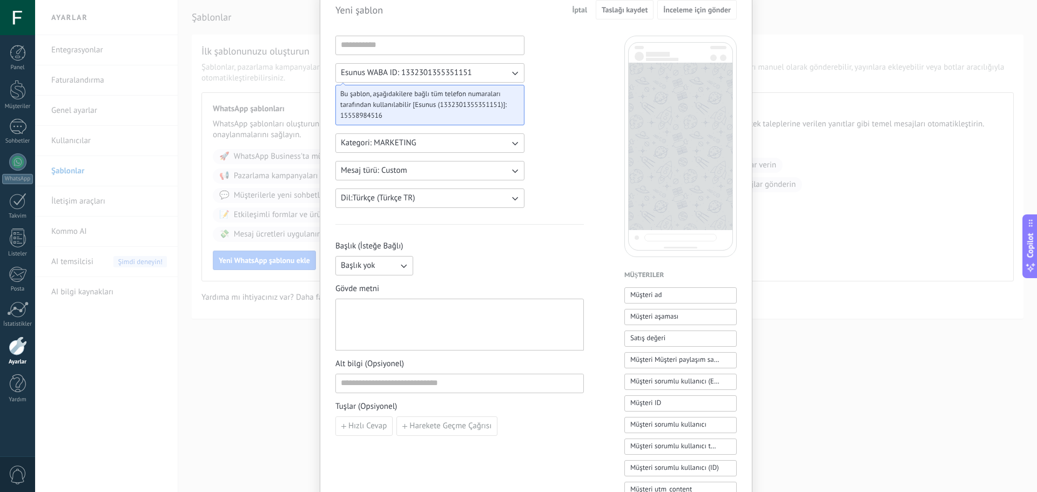
scroll to position [54, 0]
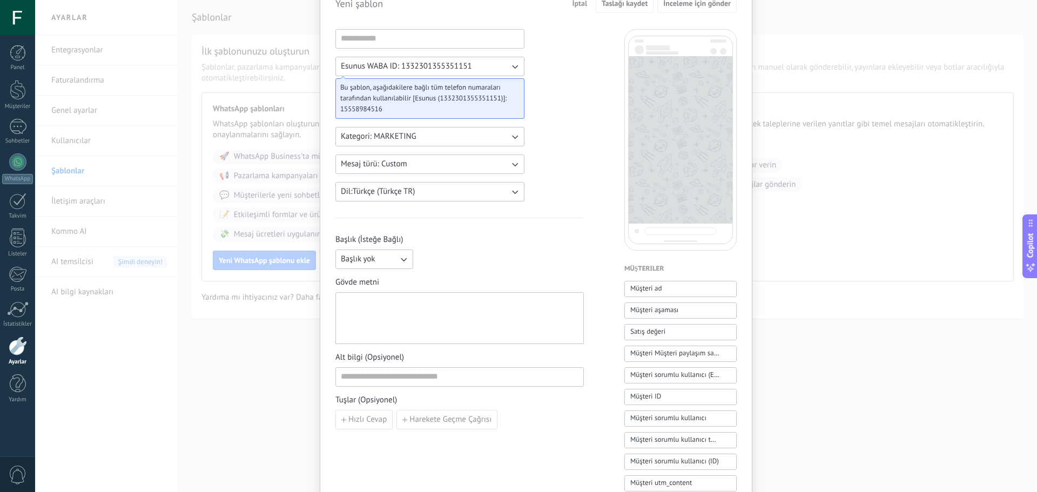
click at [398, 258] on icon "button" at bounding box center [403, 259] width 11 height 11
click at [383, 277] on li "Metin" at bounding box center [371, 277] width 84 height 18
click at [456, 254] on input at bounding box center [500, 258] width 165 height 17
type input "*****"
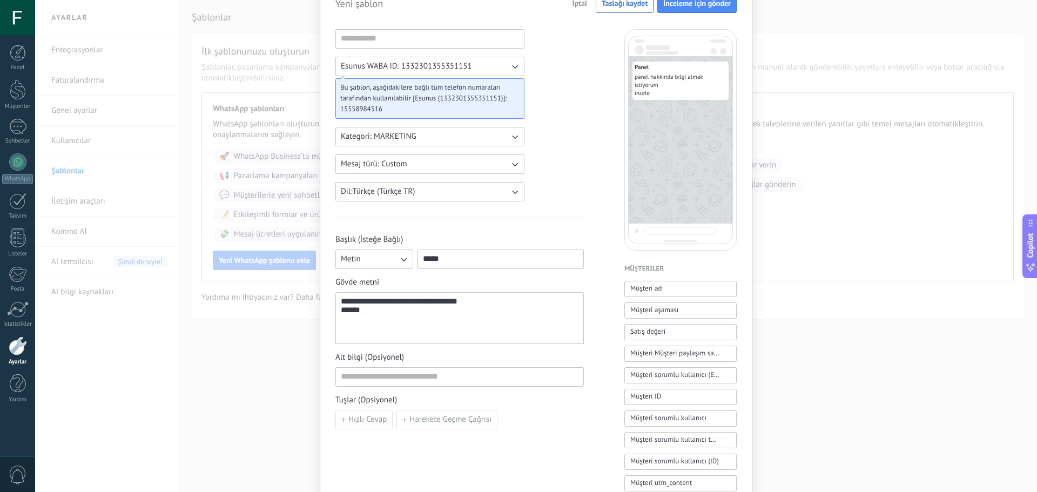
click at [377, 391] on div "**********" at bounding box center [459, 331] width 248 height 195
click at [380, 383] on input at bounding box center [459, 376] width 247 height 17
click at [375, 427] on button "Hızlı Cevap" at bounding box center [363, 419] width 57 height 19
click at [436, 421] on input at bounding box center [396, 418] width 120 height 17
